Goal: Register for event/course

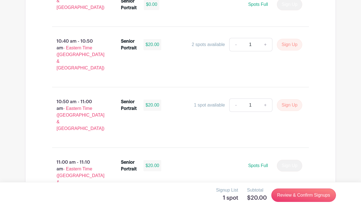
scroll to position [1343, 0]
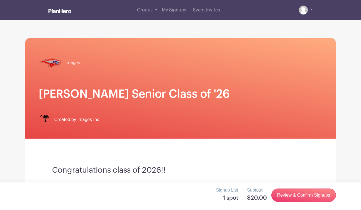
scroll to position [0, 0]
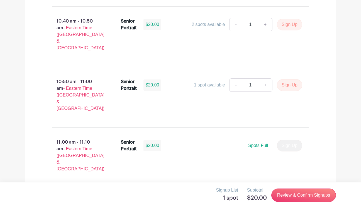
scroll to position [1364, 0]
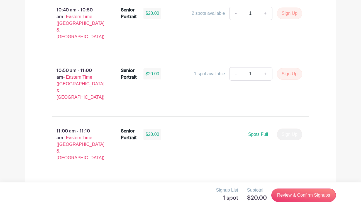
scroll to position [1377, 0]
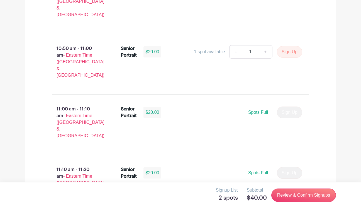
scroll to position [1392, 0]
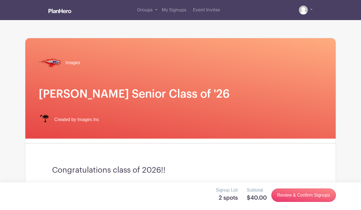
click at [220, 196] on h5 "2 spots" at bounding box center [227, 197] width 22 height 7
click at [311, 1] on div "Groups All Groups Zachery's Events My Signups Event Invites My account Logout" at bounding box center [191, 10] width 241 height 20
click at [312, 14] on link at bounding box center [306, 10] width 14 height 9
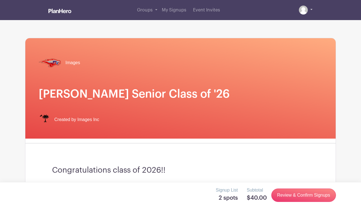
click at [311, 9] on link at bounding box center [306, 10] width 14 height 9
click at [311, 10] on link at bounding box center [306, 10] width 14 height 9
click at [178, 11] on span "My Signups" at bounding box center [174, 10] width 24 height 4
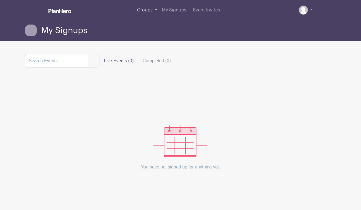
click at [146, 9] on span "Groups" at bounding box center [145, 10] width 16 height 4
click at [308, 10] on link at bounding box center [306, 10] width 14 height 9
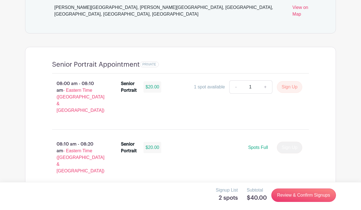
scroll to position [343, 0]
